Goal: Navigation & Orientation: Find specific page/section

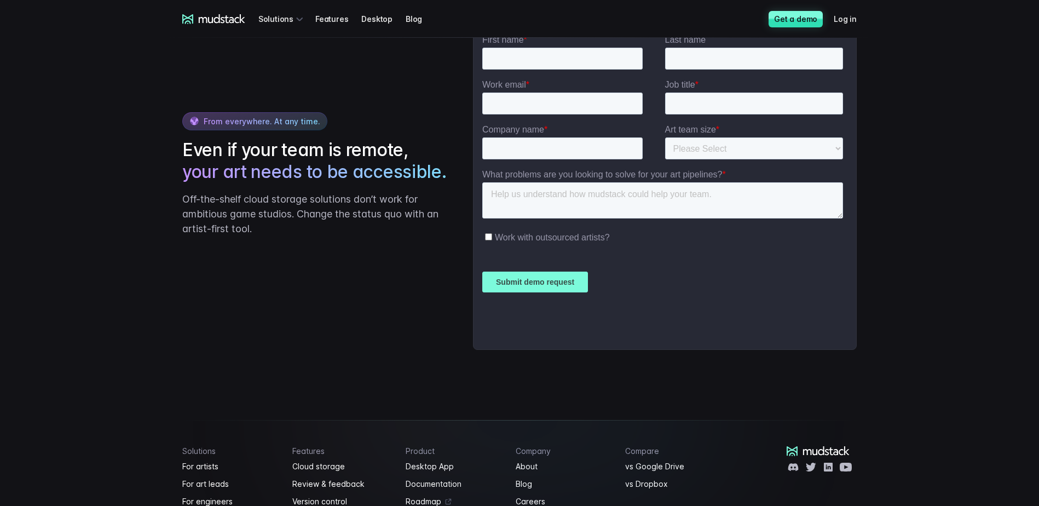
scroll to position [2628, 0]
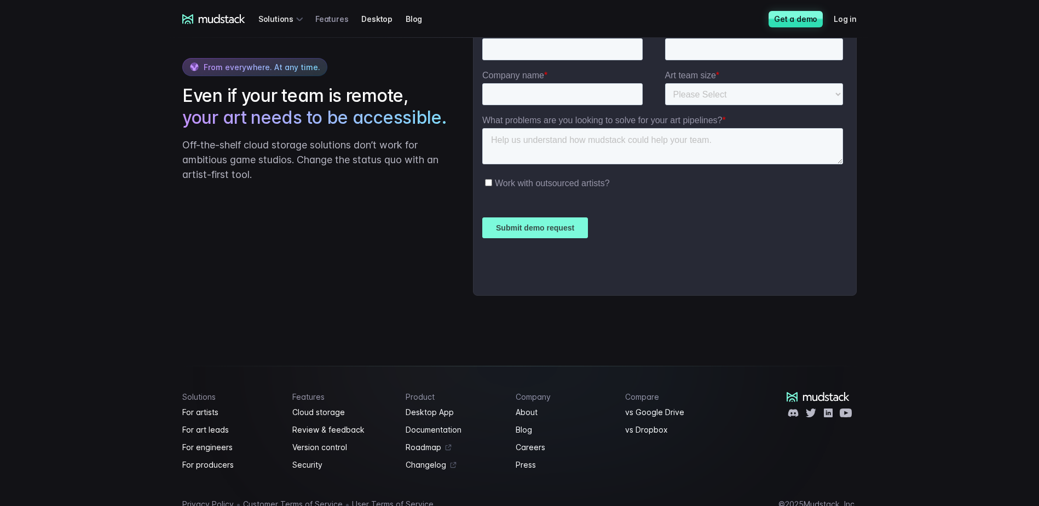
click at [319, 20] on link "Features" at bounding box center [338, 19] width 46 height 20
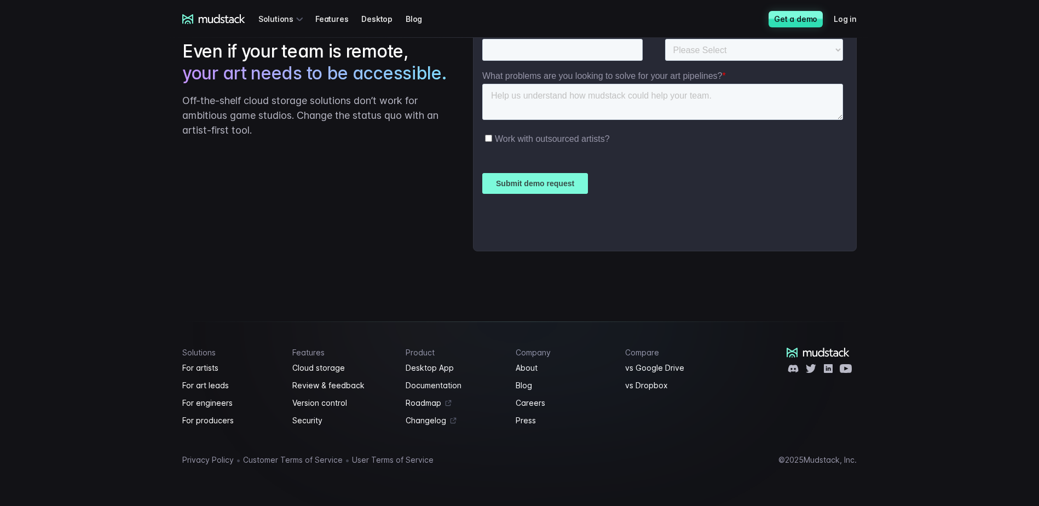
scroll to position [1903, 0]
click at [438, 390] on link "Documentation" at bounding box center [454, 385] width 97 height 13
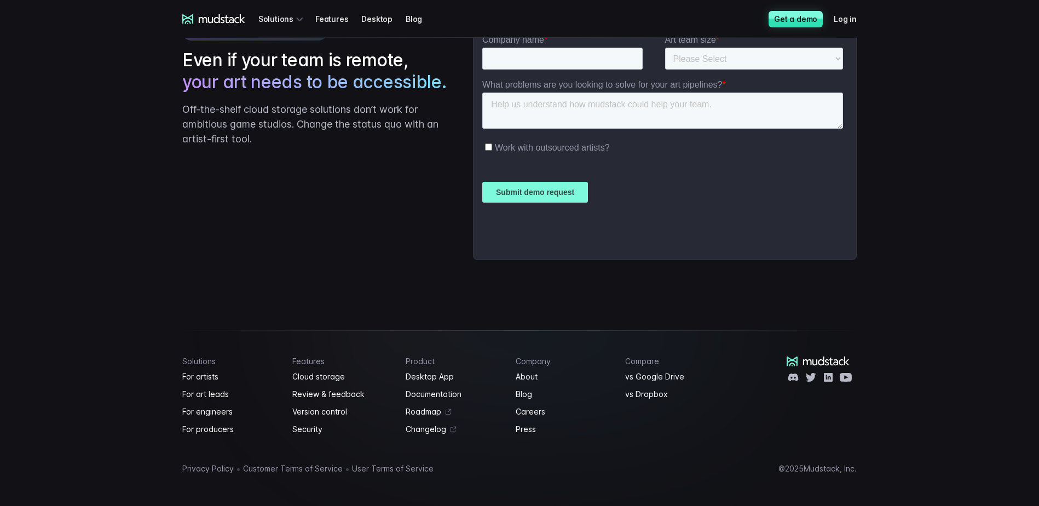
scroll to position [2708, 0]
